Goal: Information Seeking & Learning: Learn about a topic

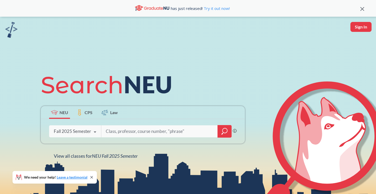
click at [224, 132] on icon "magnifying glass" at bounding box center [224, 131] width 6 height 7
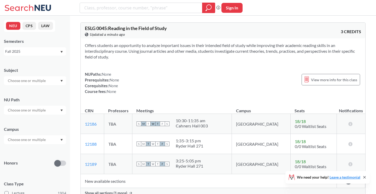
click at [40, 81] on input "text" at bounding box center [27, 80] width 44 height 6
click at [31, 91] on div "CS ( 115 )" at bounding box center [36, 90] width 59 height 6
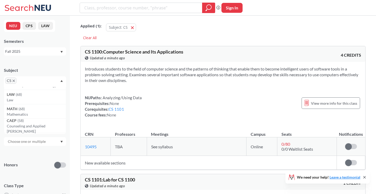
scroll to position [44, 0]
click at [60, 66] on div "Subject CS NRSG ( 76 ) Nursing EECE ( 72 ) Electrical and Comp Engineerng CHEM …" at bounding box center [35, 74] width 62 height 25
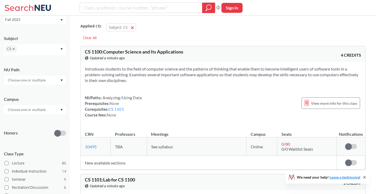
scroll to position [39, 0]
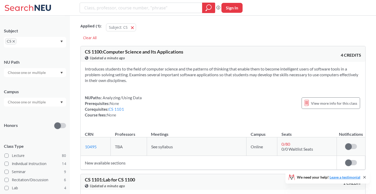
click at [49, 73] on div at bounding box center [35, 72] width 62 height 9
click at [51, 52] on div "Subject CS NU Path Campus Honors Class Type Lecture 80 Individual Instruction 1…" at bounding box center [35, 134] width 62 height 222
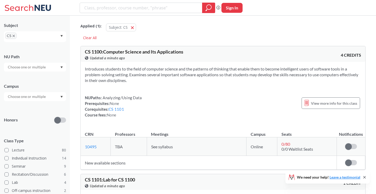
click at [41, 98] on input "text" at bounding box center [27, 96] width 44 height 6
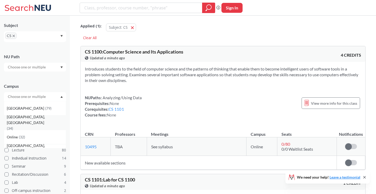
scroll to position [21, 0]
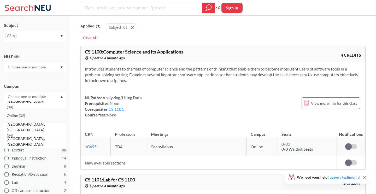
click at [20, 119] on div "Online ( 32 )" at bounding box center [35, 115] width 62 height 14
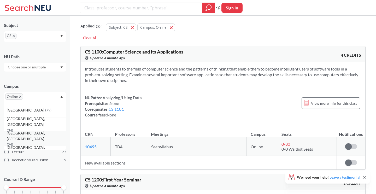
click at [26, 139] on span "[GEOGRAPHIC_DATA], [GEOGRAPHIC_DATA]" at bounding box center [36, 135] width 59 height 11
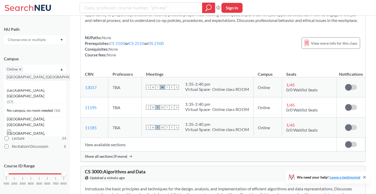
scroll to position [72, 0]
drag, startPoint x: 6, startPoint y: 166, endPoint x: 39, endPoint y: 167, distance: 33.4
click at [39, 172] on div at bounding box center [39, 174] width 5 height 5
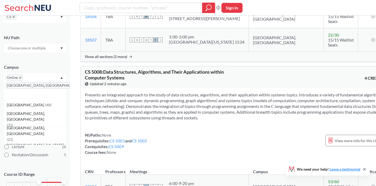
scroll to position [899, 0]
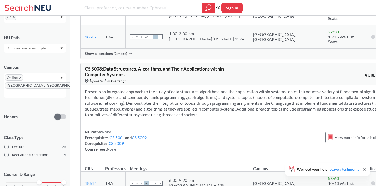
click at [210, 129] on div "NUPaths: None Prerequisites: CS 5001 and CS 5002 Corequisites: CS 5009 Course f…" at bounding box center [235, 140] width 300 height 23
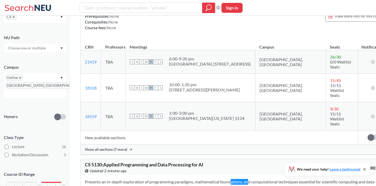
scroll to position [0, 0]
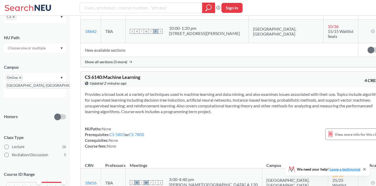
click at [365, 169] on icon at bounding box center [364, 169] width 2 height 2
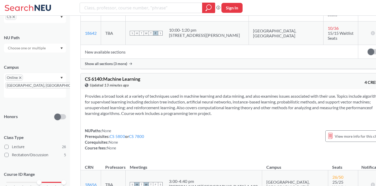
scroll to position [4171, 0]
drag, startPoint x: 178, startPoint y: 134, endPoint x: 206, endPoint y: 134, distance: 27.9
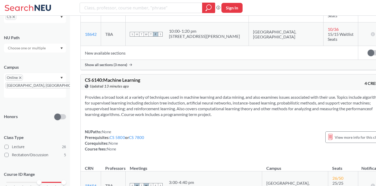
scroll to position [4169, 0]
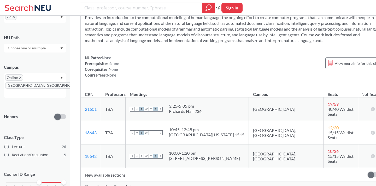
scroll to position [4045, 0]
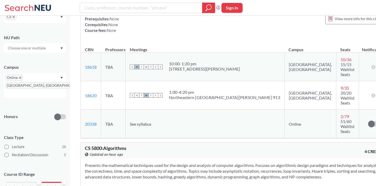
scroll to position [3693, 0]
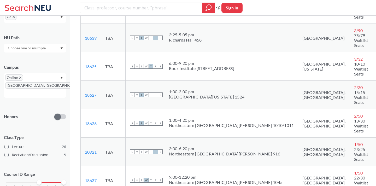
scroll to position [4228, 0]
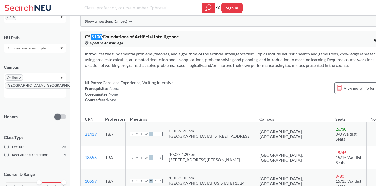
scroll to position [1840, 0]
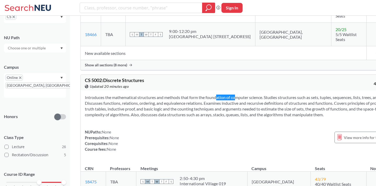
scroll to position [4804, 0]
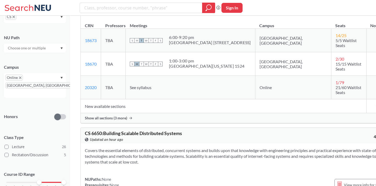
scroll to position [5589, 0]
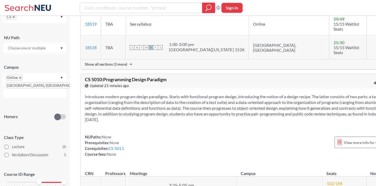
scroll to position [1235, 0]
click at [166, 129] on div "Introduces modern program design paradigms. Starts with functional program desi…" at bounding box center [239, 128] width 317 height 76
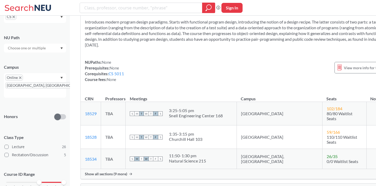
scroll to position [1313, 0]
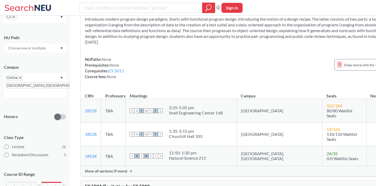
click at [110, 169] on span "Show all sections (9 more)" at bounding box center [106, 171] width 42 height 5
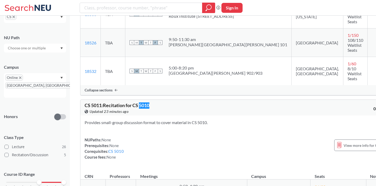
scroll to position [1671, 0]
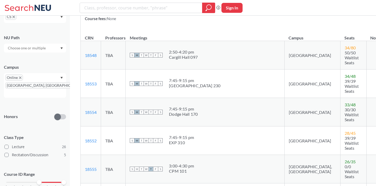
scroll to position [1732, 0]
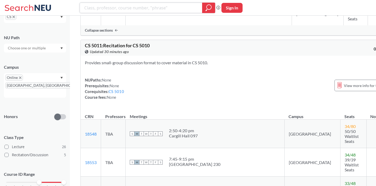
click at [140, 7] on input "search" at bounding box center [141, 7] width 115 height 9
type input "6200"
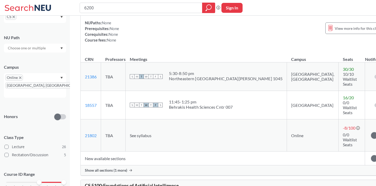
scroll to position [1700, 0]
type input "6"
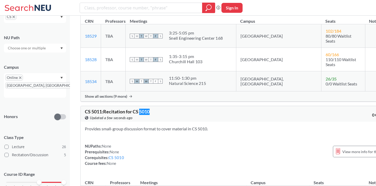
scroll to position [1389, 0]
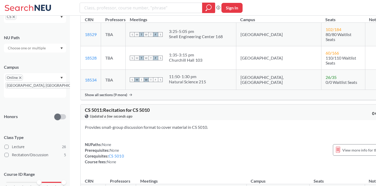
click at [125, 141] on div "NUPaths: None Prerequisites: None Corequisites: CS 5010 Course fees: None View …" at bounding box center [238, 152] width 307 height 23
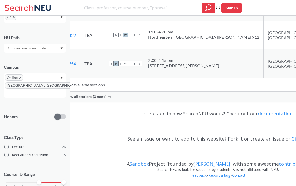
scroll to position [5797, 0]
click at [122, 101] on div "Show all sections (3 more)" at bounding box center [218, 97] width 316 height 10
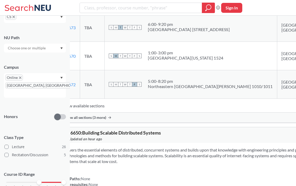
scroll to position [4632, 0]
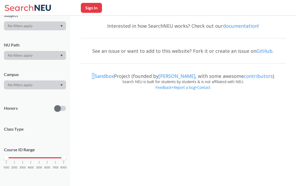
scroll to position [54, 0]
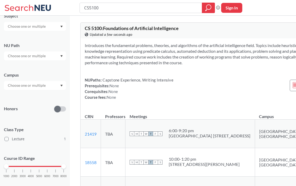
type input "6200"
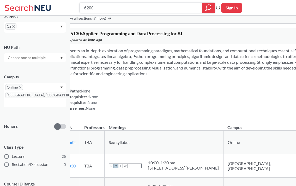
scroll to position [2044, 0]
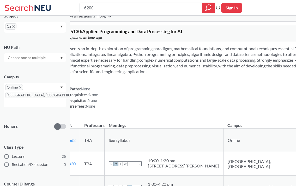
click at [100, 19] on span "Show all sections (7 more)" at bounding box center [85, 16] width 42 height 5
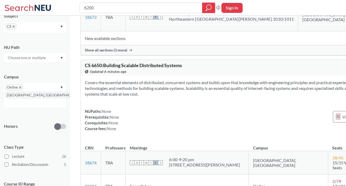
scroll to position [4942, 0]
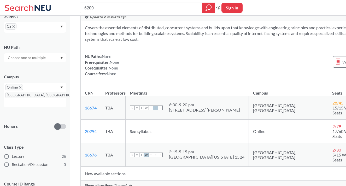
drag, startPoint x: 140, startPoint y: 74, endPoint x: 104, endPoint y: 73, distance: 35.8
copy span "Deep Learning"
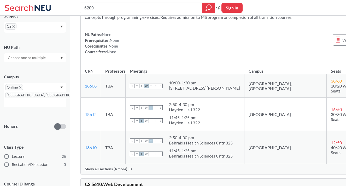
scroll to position [3400, 0]
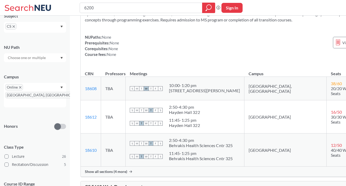
click at [118, 184] on span "CS 5610 : Web Development" at bounding box center [114, 187] width 58 height 6
click at [118, 169] on span "Show all sections (4 more)" at bounding box center [106, 171] width 42 height 5
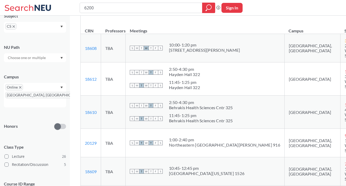
scroll to position [3444, 0]
